Goal: Information Seeking & Learning: Learn about a topic

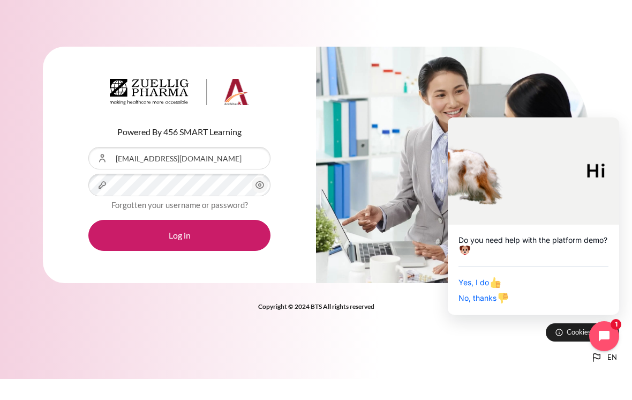
scroll to position [17, 0]
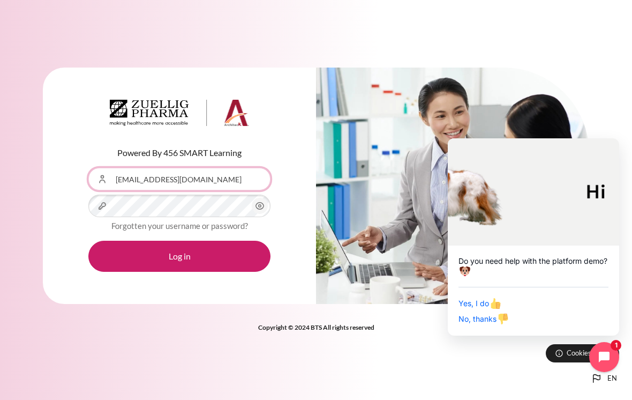
type input "[EMAIL_ADDRESS][DOMAIN_NAME]"
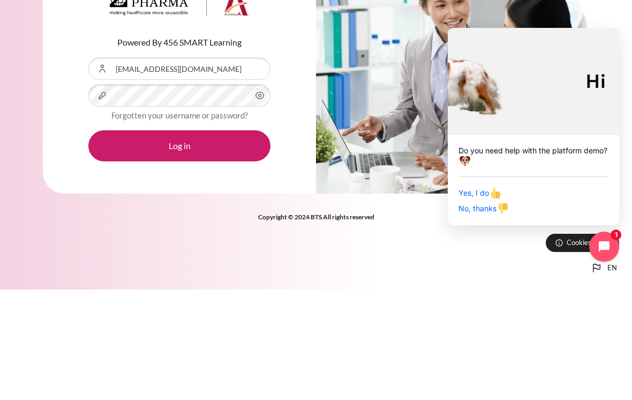
click at [215, 240] on button "Log in" at bounding box center [179, 255] width 182 height 31
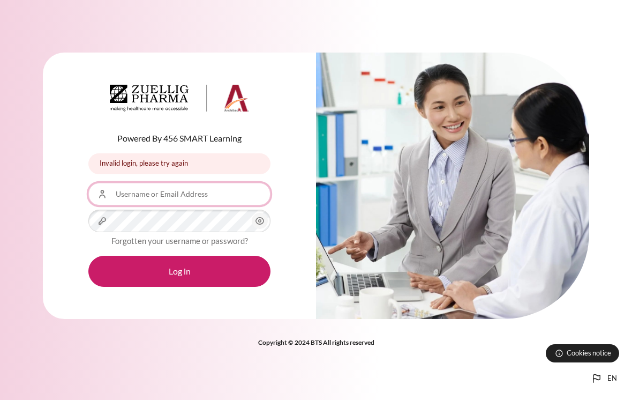
click at [197, 192] on input "Username or Email Address" at bounding box center [179, 194] width 182 height 22
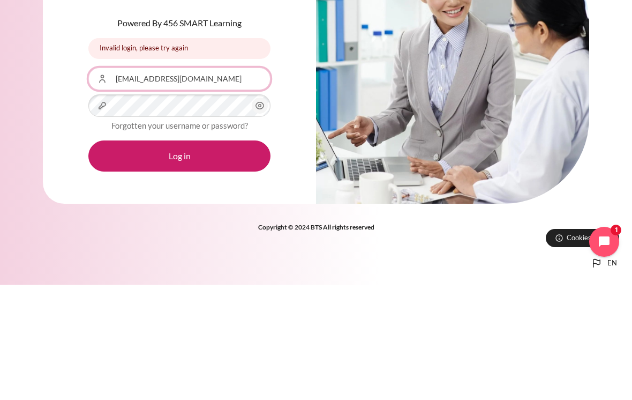
type input "ing@zuelligpharma.com"
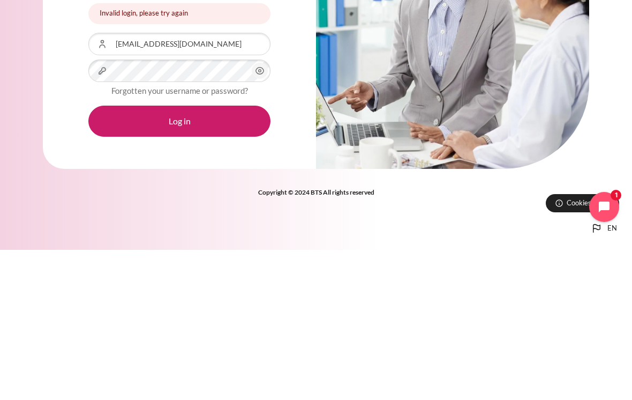
click at [144, 236] on link "Forgotten your username or password?" at bounding box center [179, 241] width 137 height 10
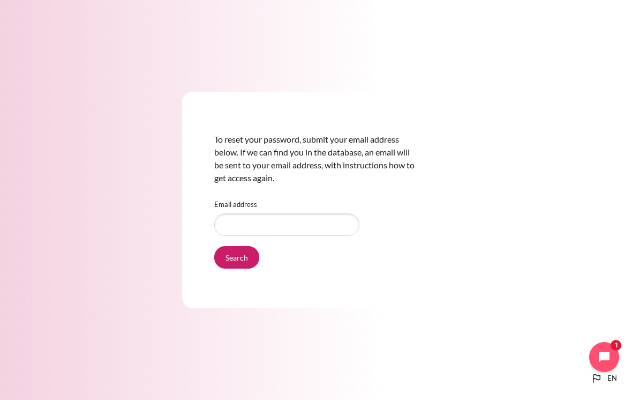
click at [141, 231] on div "To reset your password, submit your email address below. If we can find you in …" at bounding box center [316, 199] width 632 height 281
click at [315, 223] on input "Email address" at bounding box center [286, 224] width 145 height 22
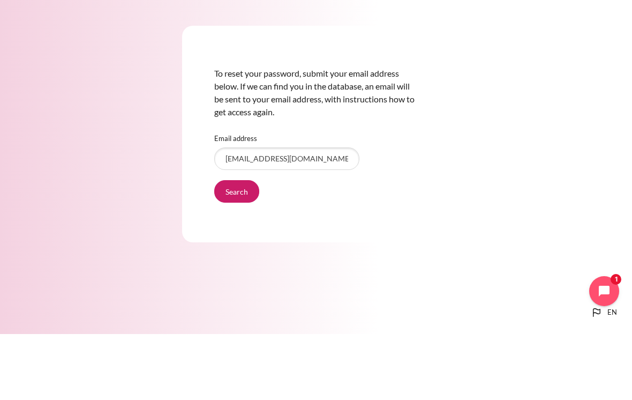
scroll to position [17, 0]
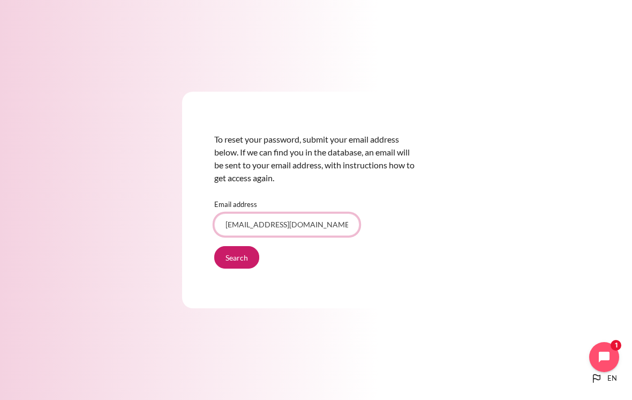
type input "[EMAIL_ADDRESS][DOMAIN_NAME]"
click at [242, 249] on input "Search" at bounding box center [236, 257] width 45 height 22
click at [235, 247] on input "Search" at bounding box center [236, 257] width 45 height 22
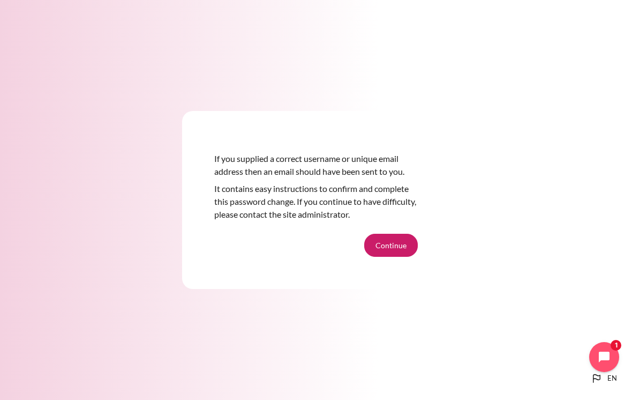
click at [387, 246] on button "Continue" at bounding box center [391, 245] width 54 height 22
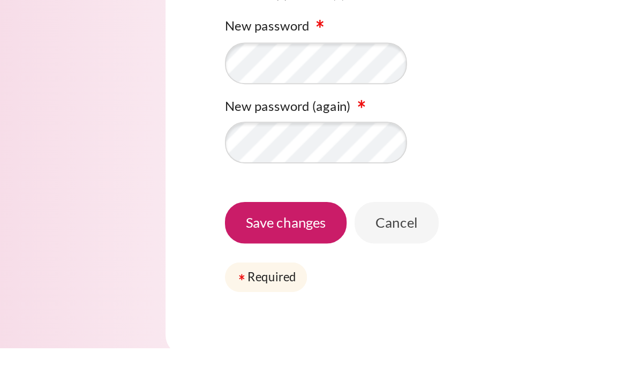
scroll to position [44, 0]
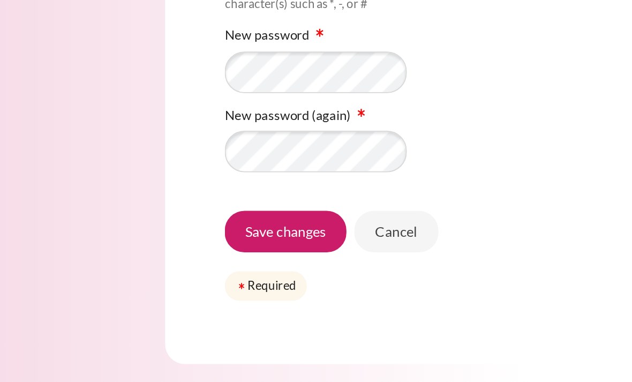
click at [214, 267] on input "Save changes" at bounding box center [247, 278] width 66 height 22
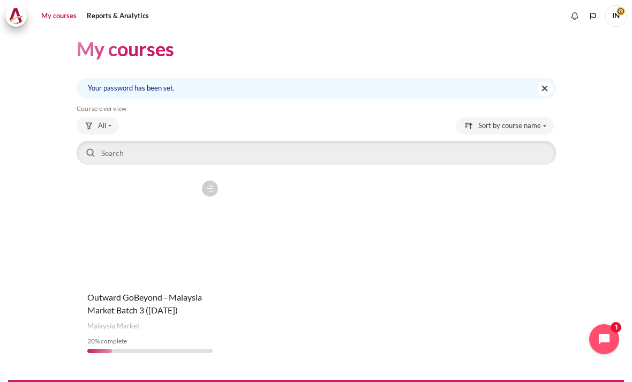
scroll to position [11, 0]
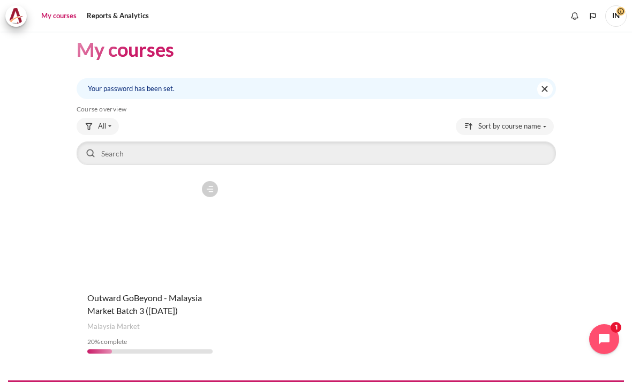
click at [140, 229] on figure "Content" at bounding box center [150, 229] width 147 height 107
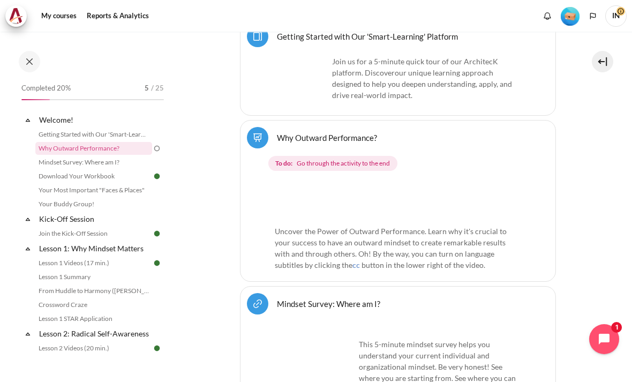
scroll to position [338, 0]
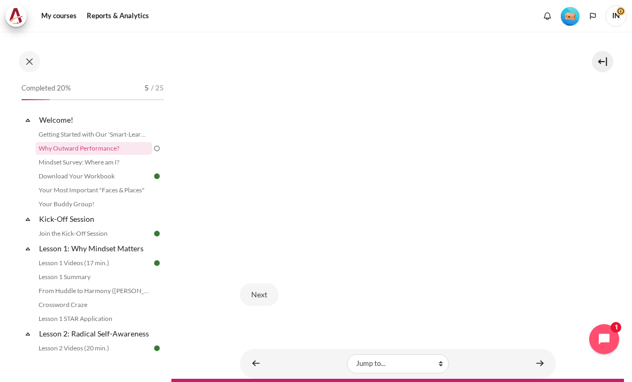
scroll to position [213, 0]
click at [258, 284] on button "Next" at bounding box center [259, 295] width 39 height 22
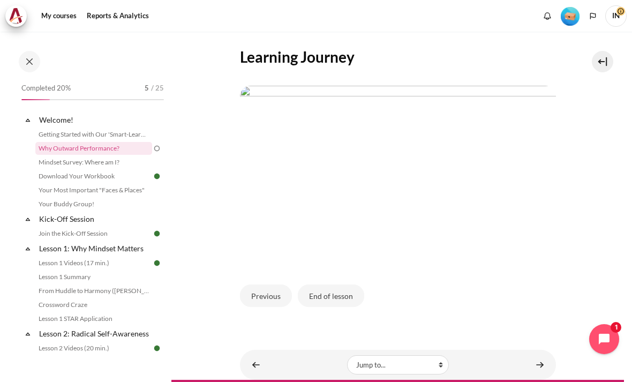
click at [342, 287] on button "End of lesson" at bounding box center [331, 295] width 66 height 22
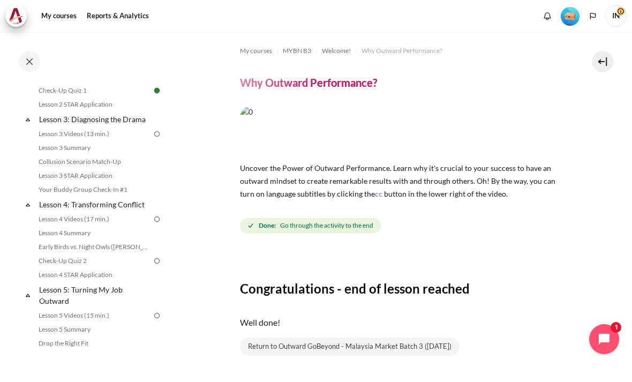
scroll to position [273, 0]
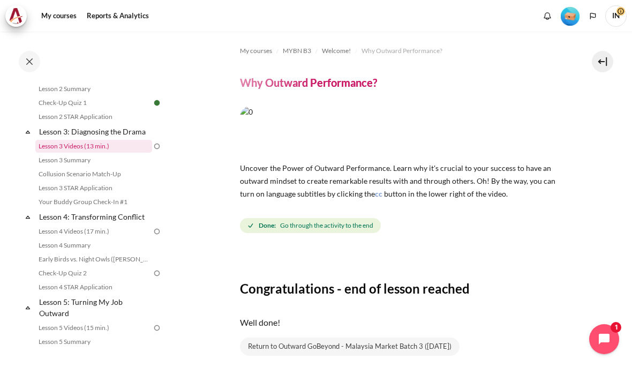
click at [137, 144] on link "Lesson 3 Videos (13 min.)" at bounding box center [93, 146] width 117 height 13
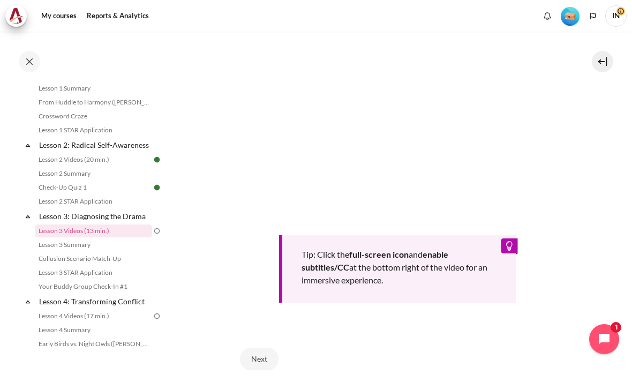
scroll to position [329, 0]
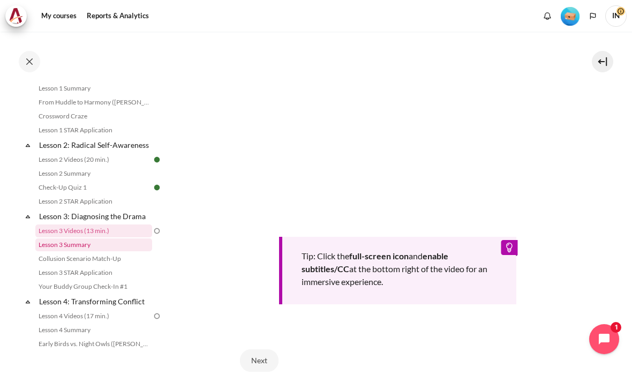
click at [60, 249] on link "Lesson 3 Summary" at bounding box center [93, 244] width 117 height 13
click at [254, 349] on button "Next" at bounding box center [259, 360] width 39 height 22
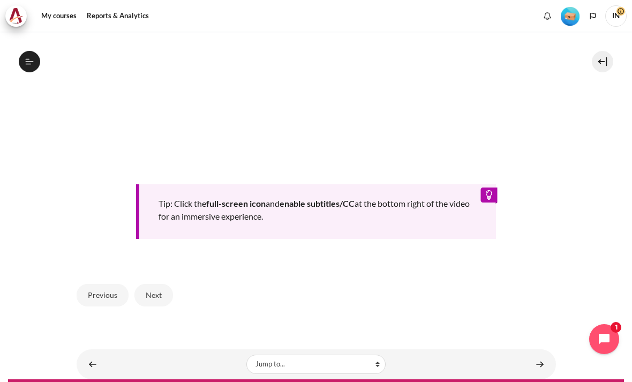
scroll to position [415, 0]
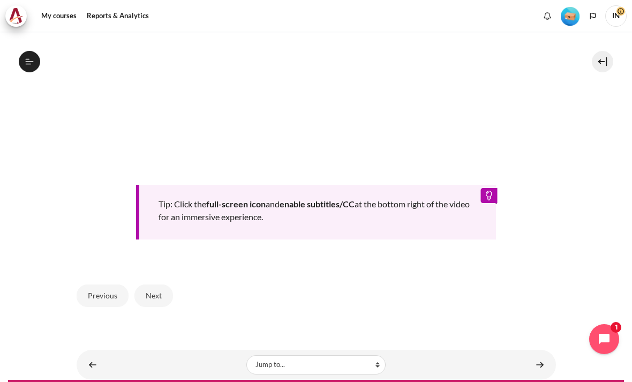
click at [159, 284] on button "Next" at bounding box center [153, 295] width 39 height 22
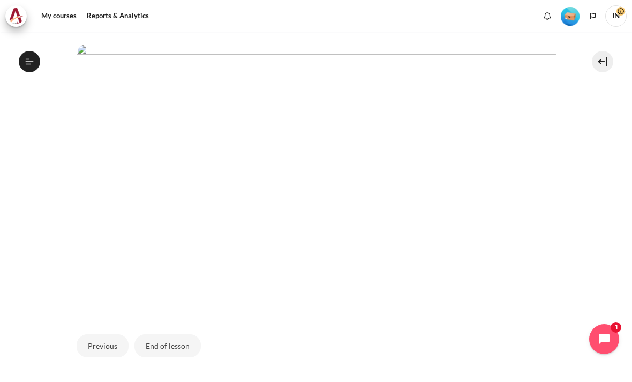
scroll to position [242, 0]
click at [173, 334] on button "End of lesson" at bounding box center [167, 345] width 66 height 22
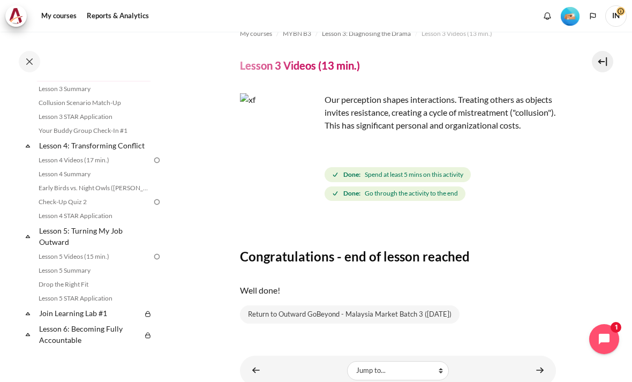
scroll to position [24, 0]
click at [61, 160] on link "Lesson 4 Videos (17 min.)" at bounding box center [93, 160] width 117 height 13
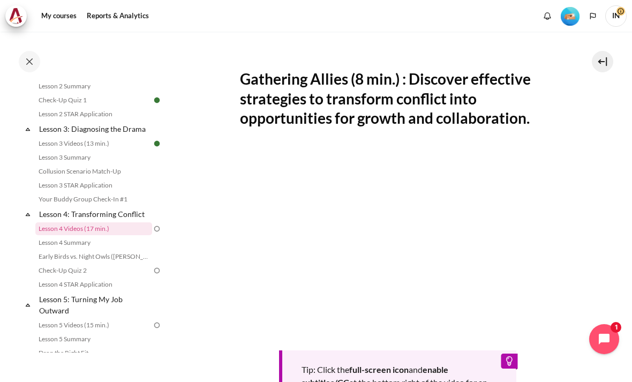
scroll to position [279, 0]
